Goal: Information Seeking & Learning: Learn about a topic

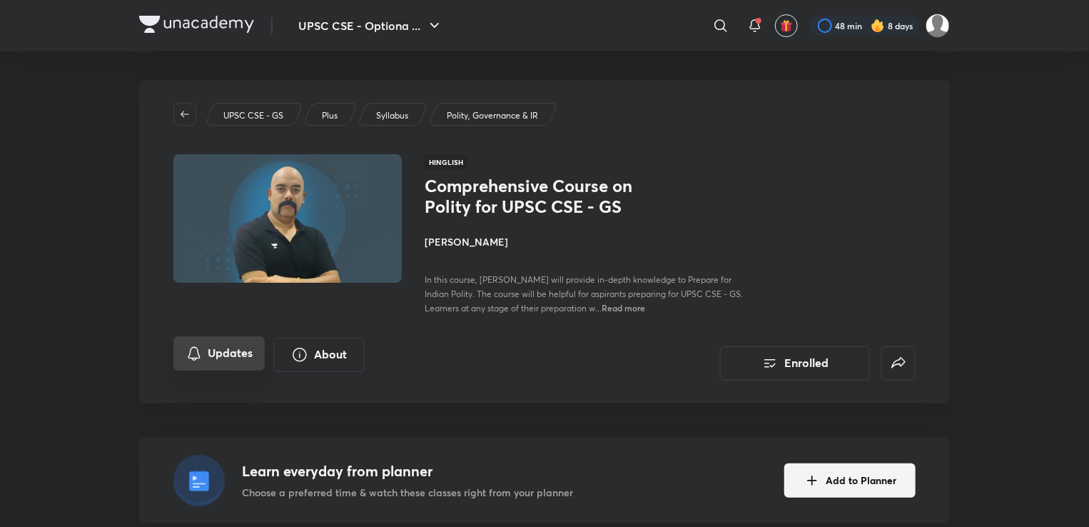
click at [228, 355] on button "Updates" at bounding box center [218, 353] width 91 height 34
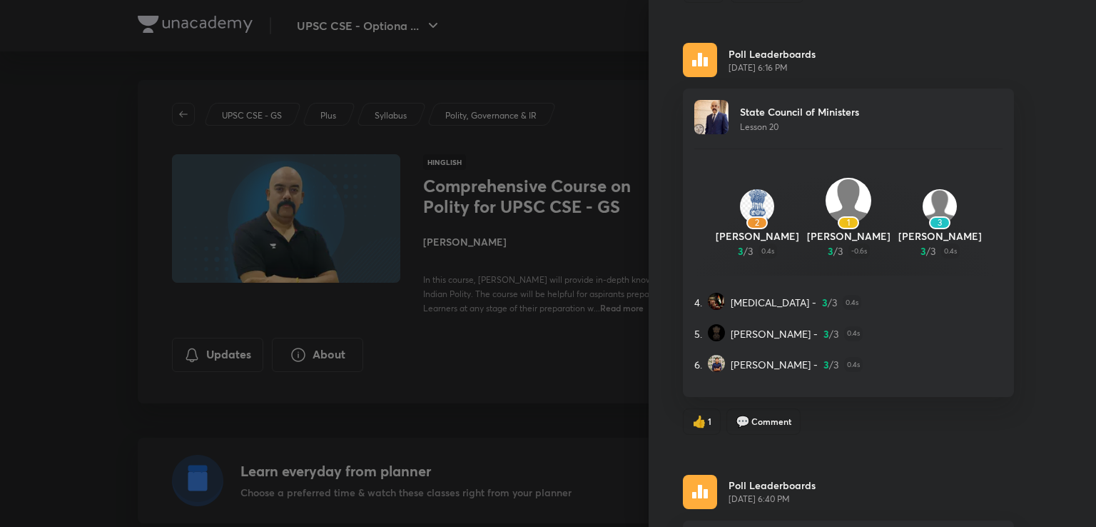
scroll to position [12828, 0]
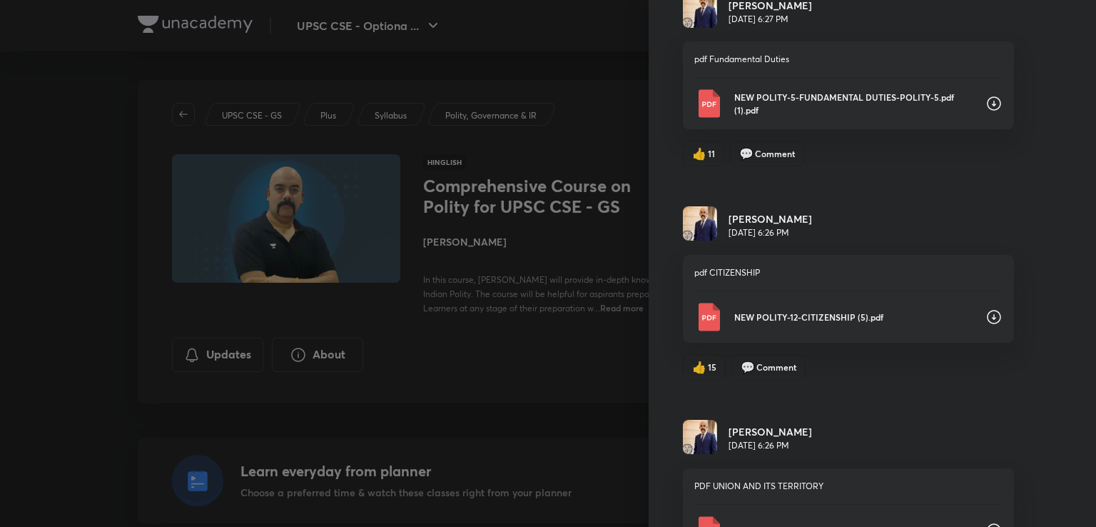
click at [824, 310] on p "NEW POLITY-12-CITIZENSHIP (5).pdf" at bounding box center [854, 316] width 240 height 13
